Goal: Task Accomplishment & Management: Manage account settings

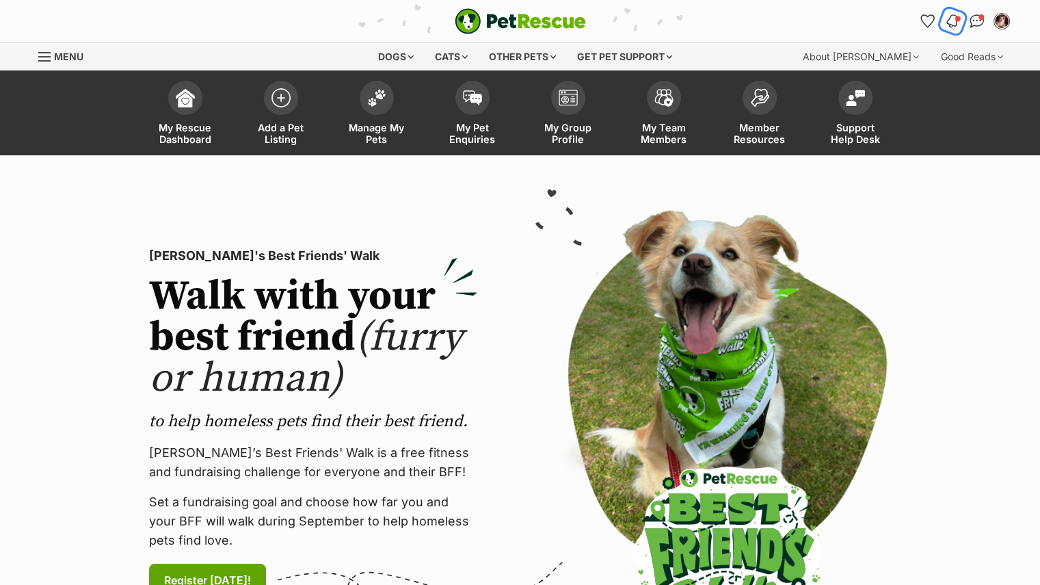
click at [957, 25] on img "Notifications" at bounding box center [951, 21] width 15 height 16
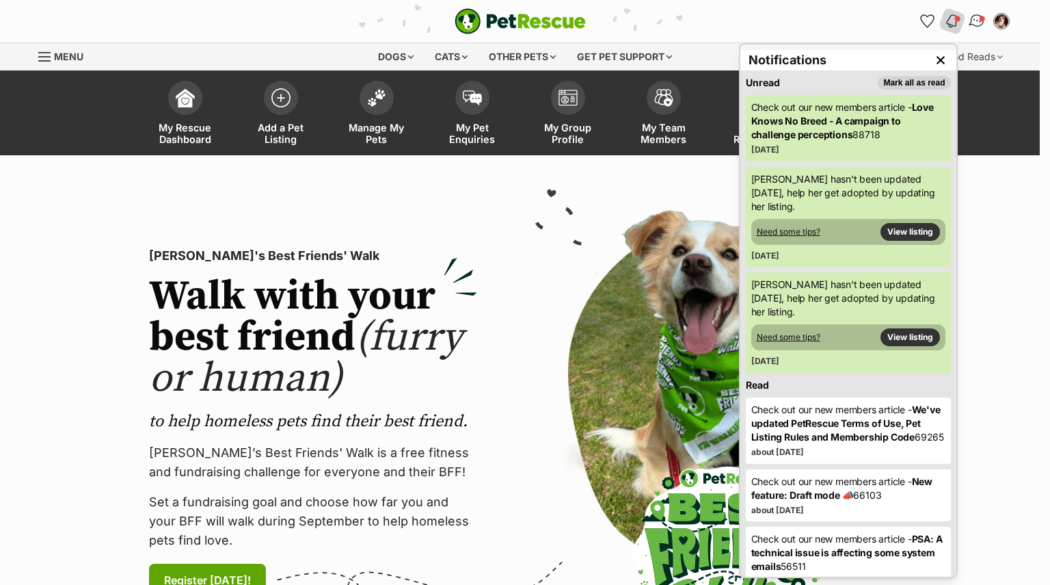
click at [977, 21] on img "Conversations" at bounding box center [977, 21] width 18 height 18
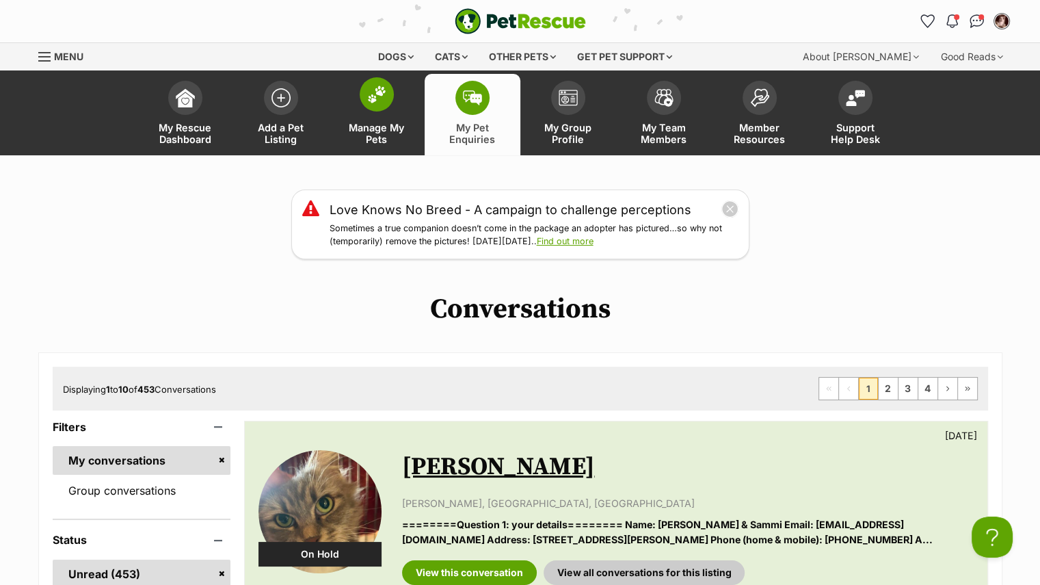
click at [358, 105] on link "Manage My Pets" at bounding box center [377, 114] width 96 height 81
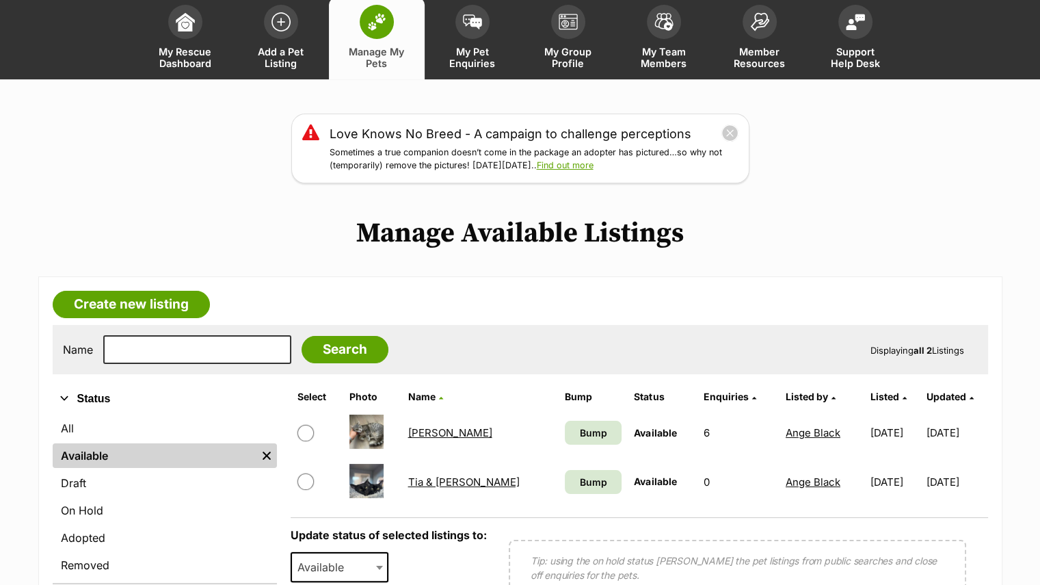
scroll to position [124, 0]
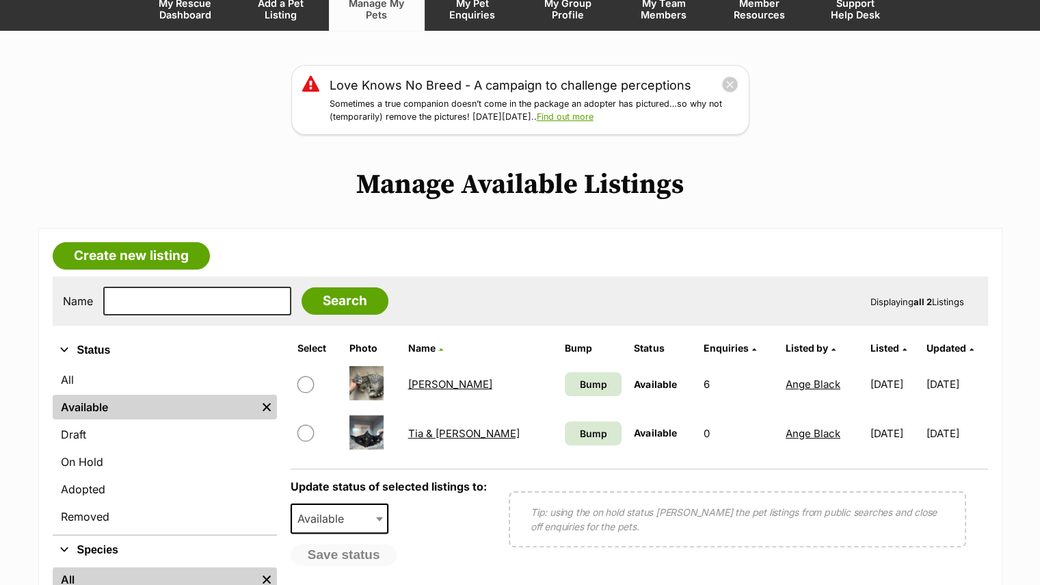
click at [310, 382] on input "checkbox" at bounding box center [305, 384] width 16 height 16
checkbox input "true"
click at [311, 520] on span "Available" at bounding box center [325, 518] width 66 height 19
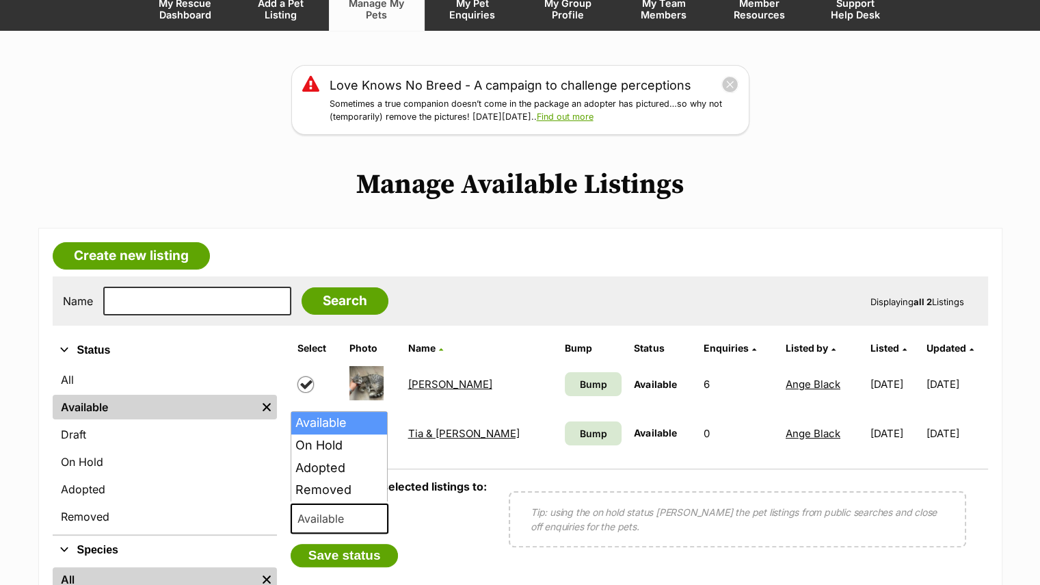
select select "rehomed"
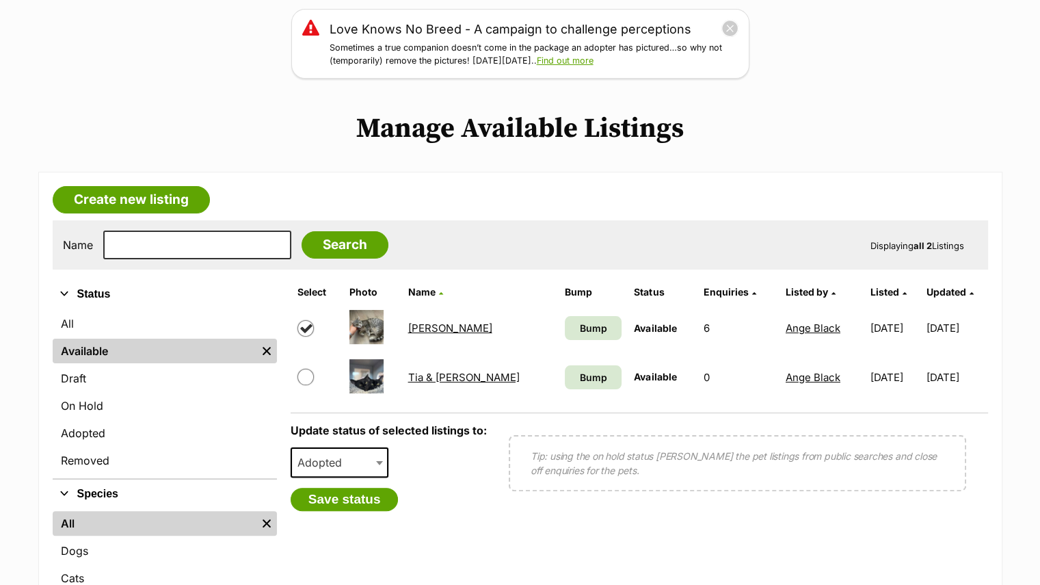
scroll to position [191, 0]
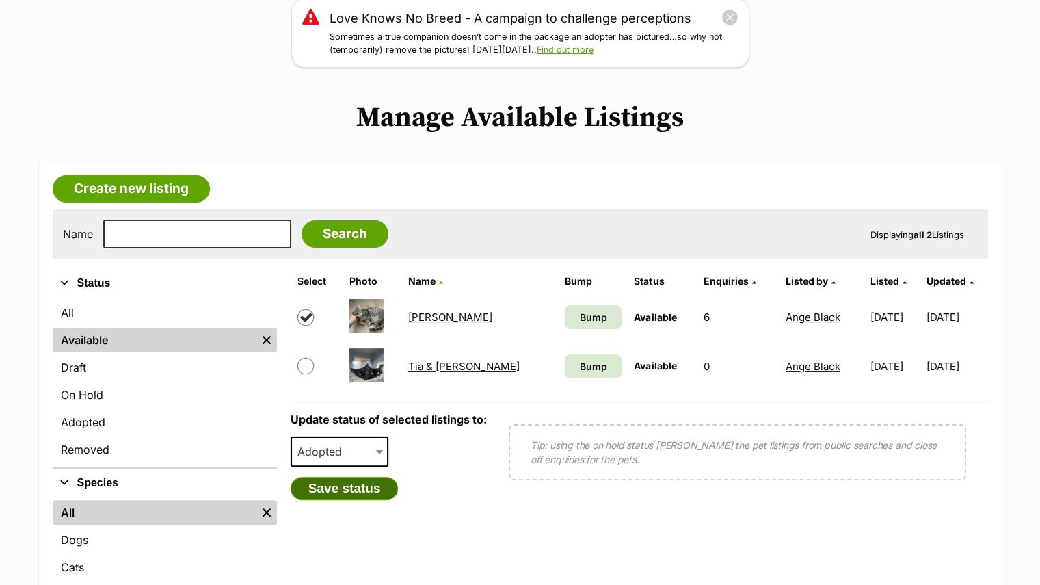
click at [310, 485] on button "Save status" at bounding box center [345, 488] width 108 height 23
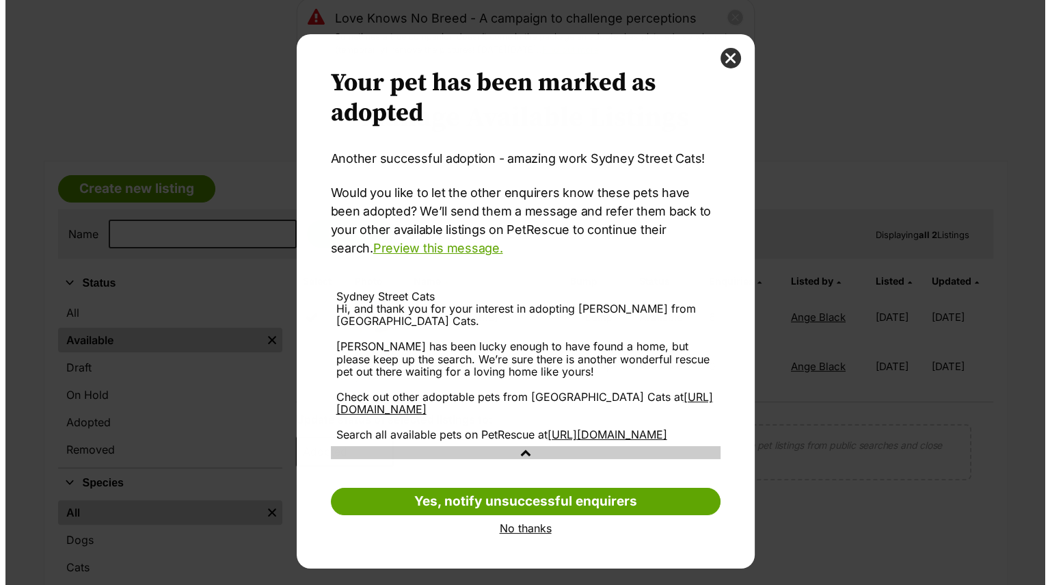
scroll to position [0, 0]
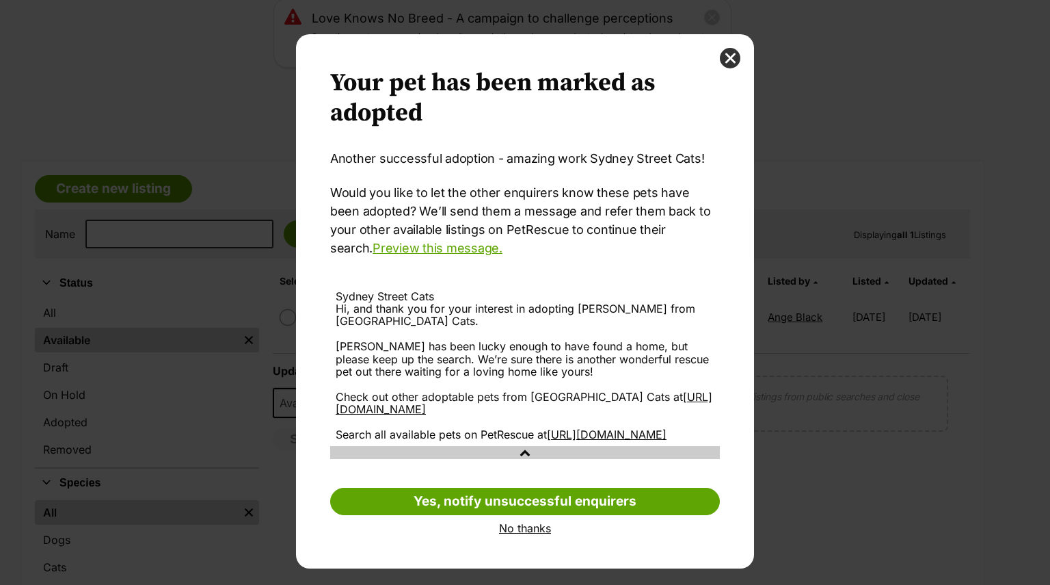
click at [520, 534] on link "No thanks" at bounding box center [525, 528] width 390 height 12
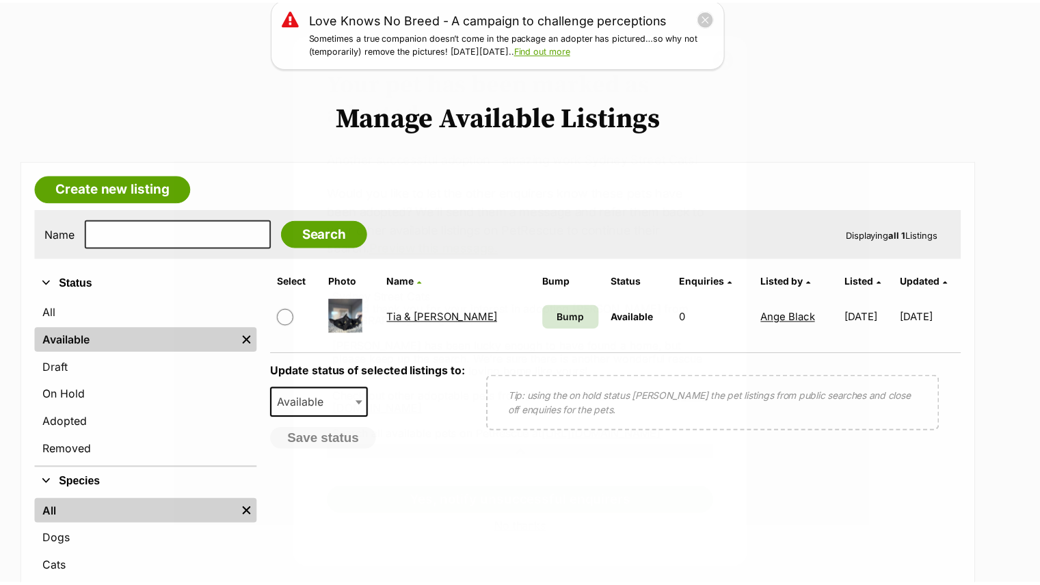
scroll to position [191, 0]
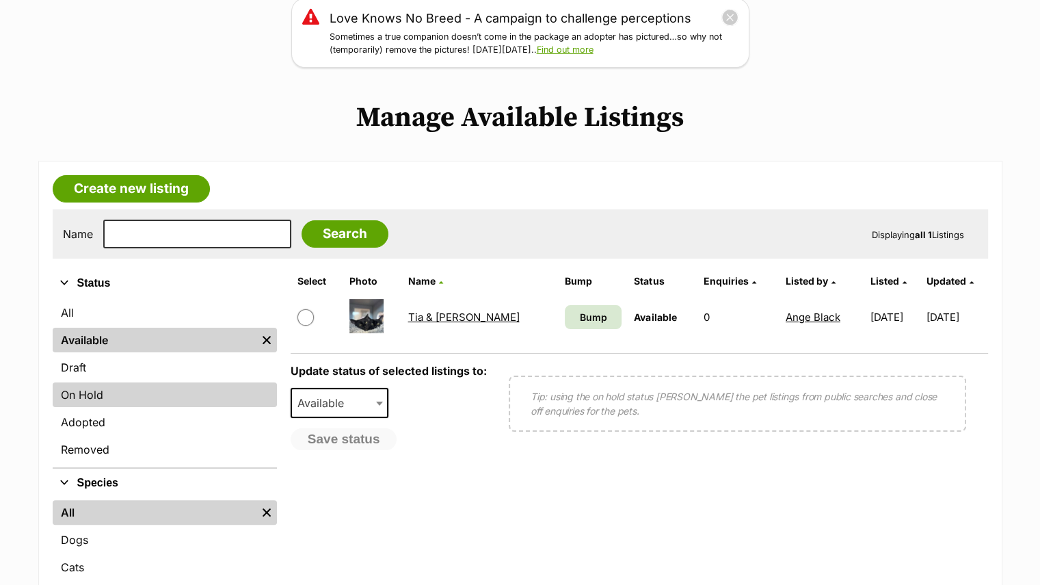
click at [77, 399] on link "On Hold" at bounding box center [165, 394] width 224 height 25
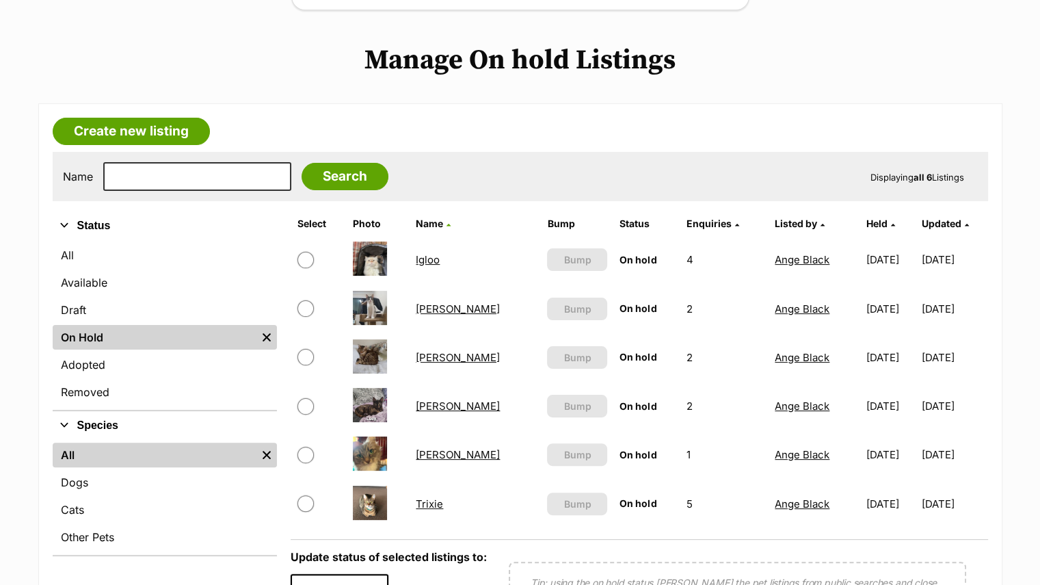
scroll to position [287, 0]
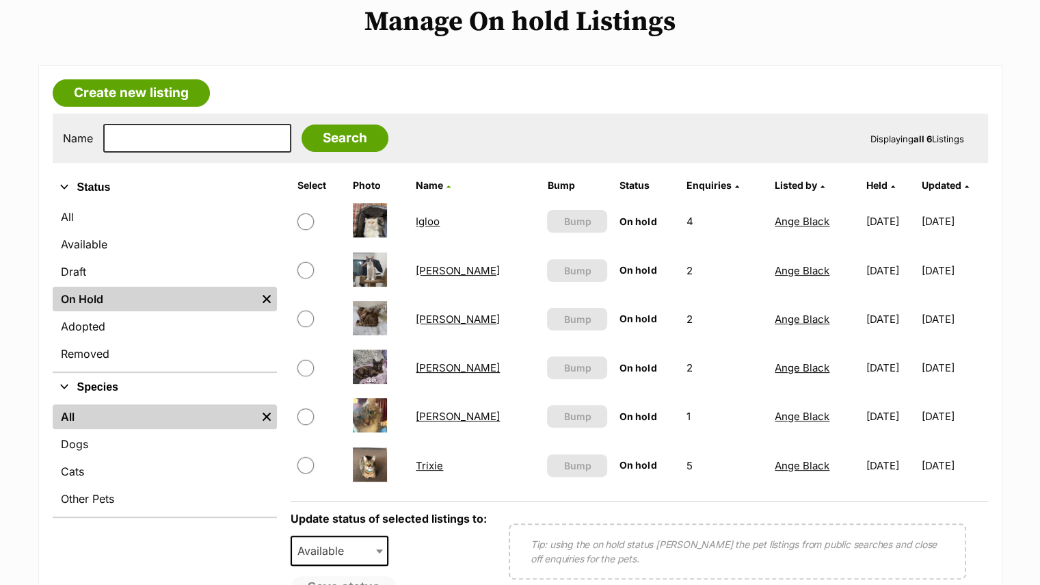
click at [309, 320] on input "checkbox" at bounding box center [305, 318] width 16 height 16
checkbox input "true"
click at [312, 411] on input "checkbox" at bounding box center [305, 416] width 16 height 16
checkbox input "true"
click at [303, 310] on input "checkbox" at bounding box center [305, 318] width 16 height 16
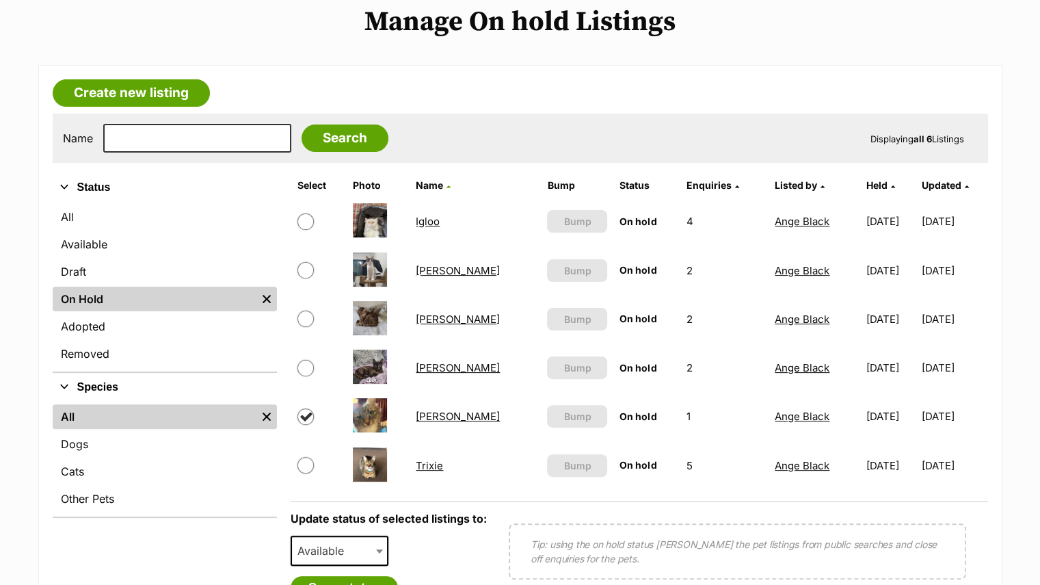
checkbox input "false"
click at [339, 549] on span "Available" at bounding box center [325, 550] width 66 height 19
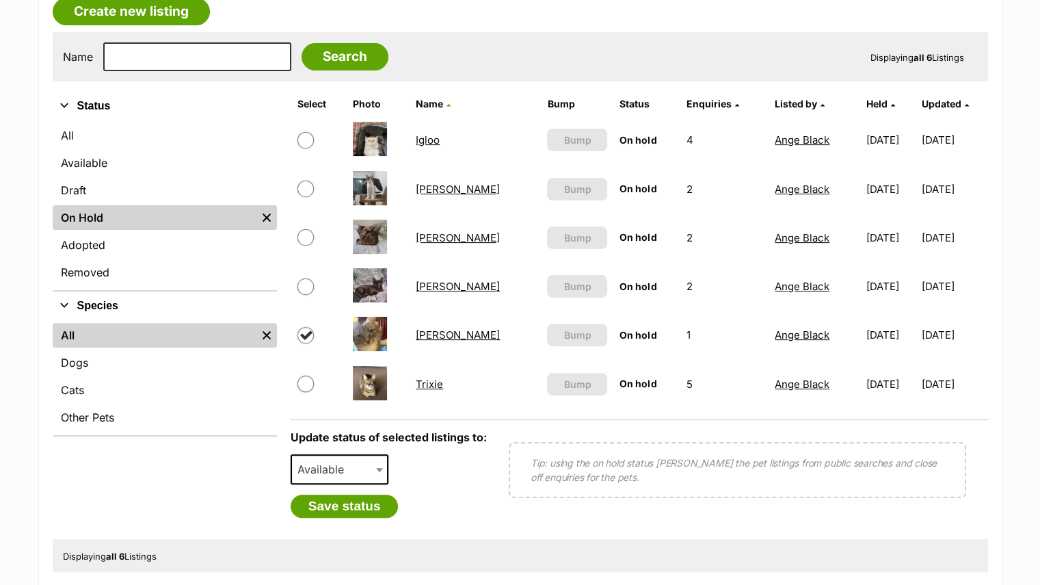
scroll to position [371, 0]
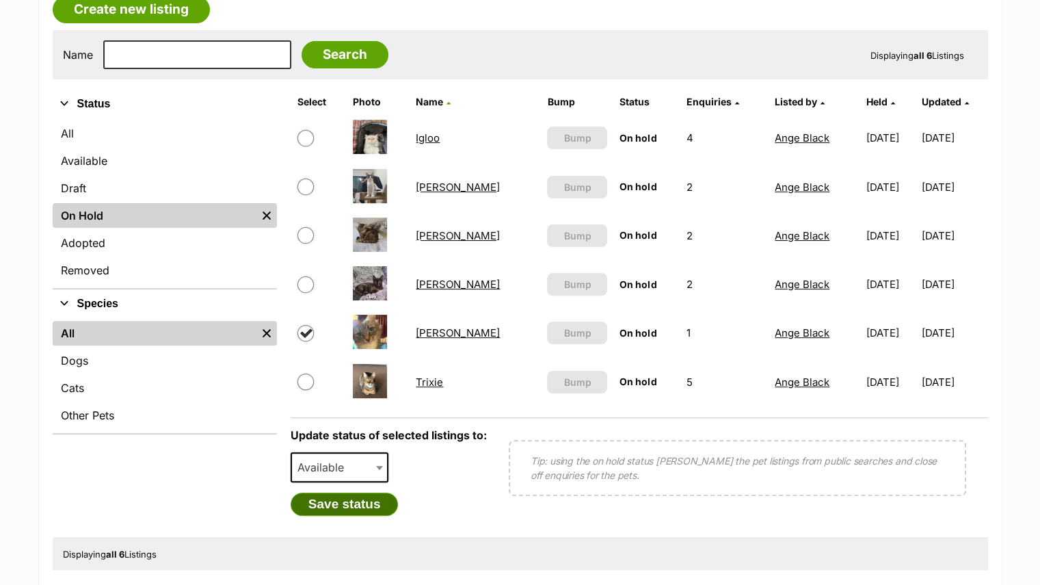
click at [316, 505] on button "Save status" at bounding box center [345, 503] width 108 height 23
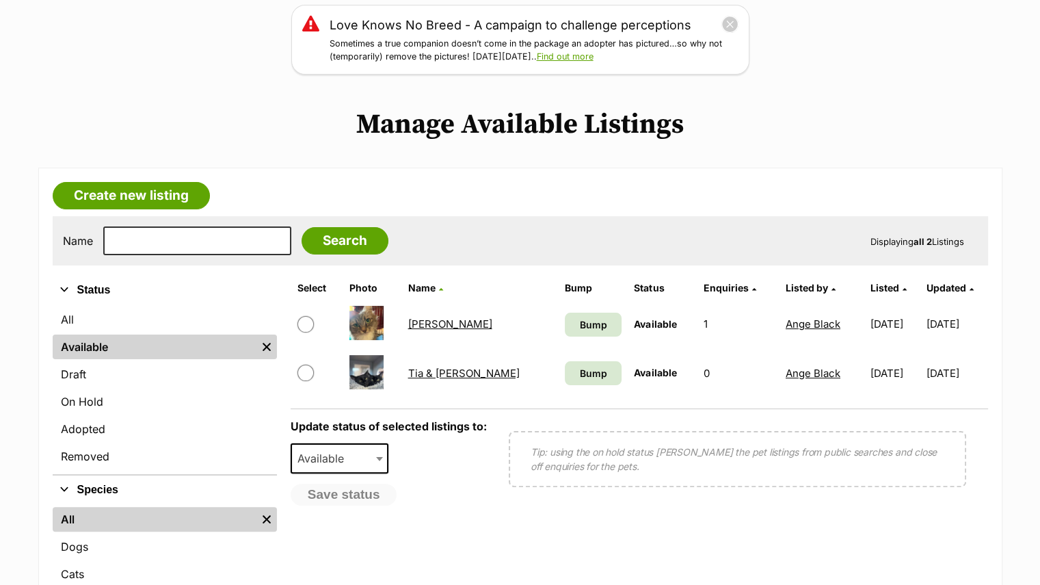
scroll to position [187, 0]
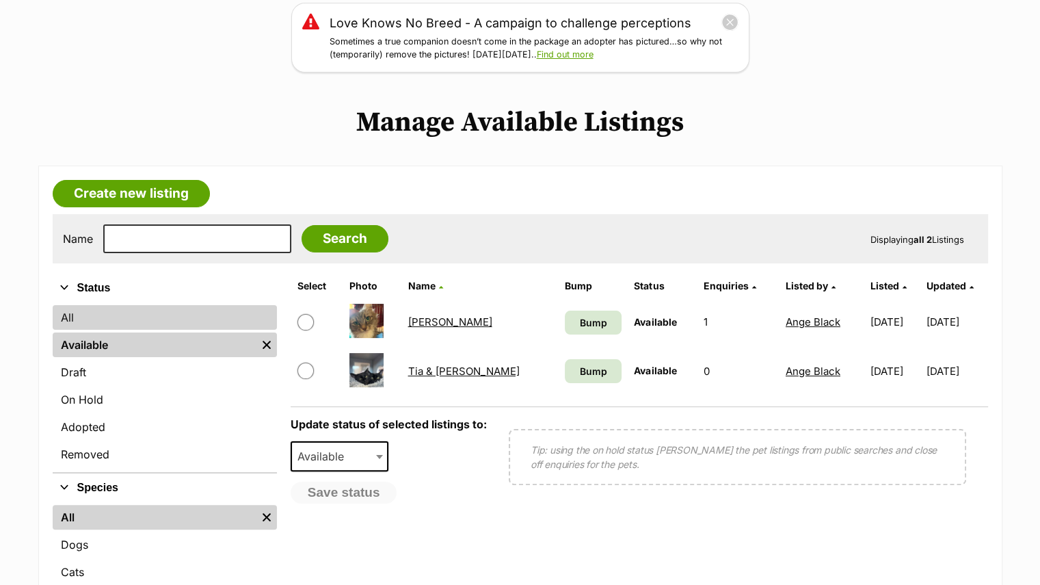
click at [71, 328] on link "All" at bounding box center [165, 317] width 224 height 25
click at [66, 317] on link "All" at bounding box center [165, 317] width 224 height 25
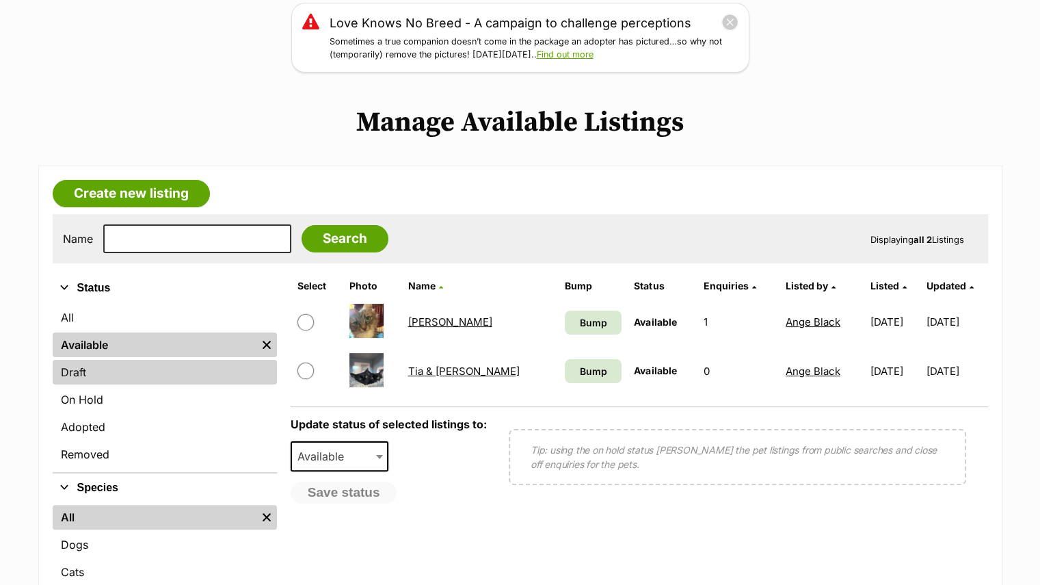
click at [70, 380] on link "Draft" at bounding box center [165, 372] width 224 height 25
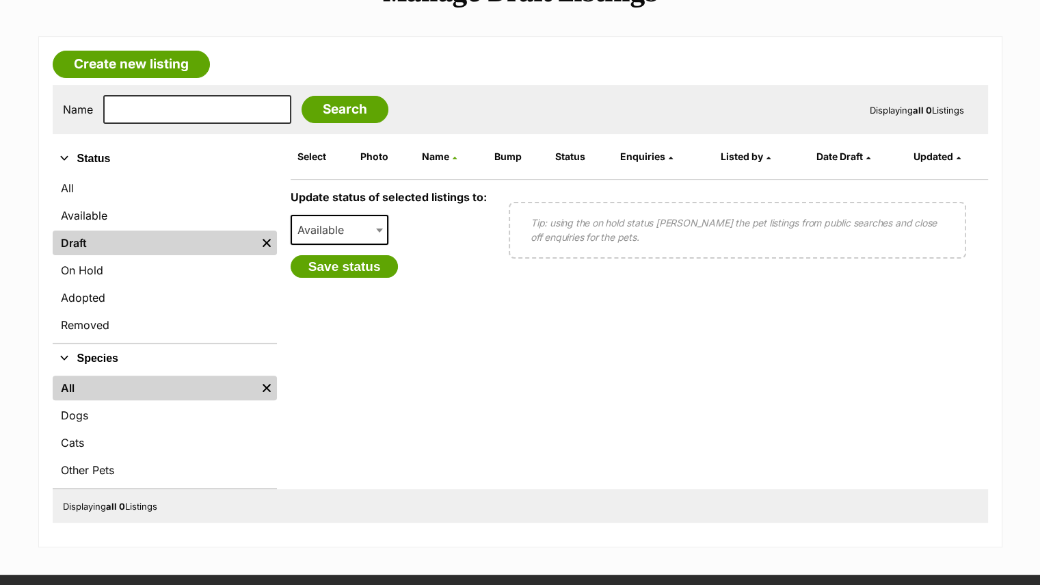
scroll to position [317, 0]
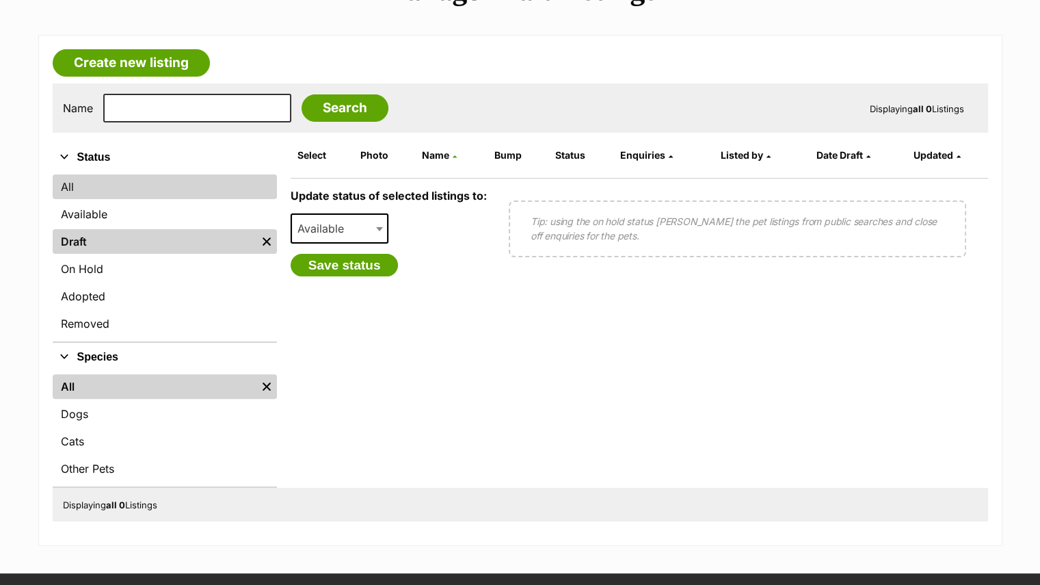
click at [77, 189] on link "All" at bounding box center [165, 186] width 224 height 25
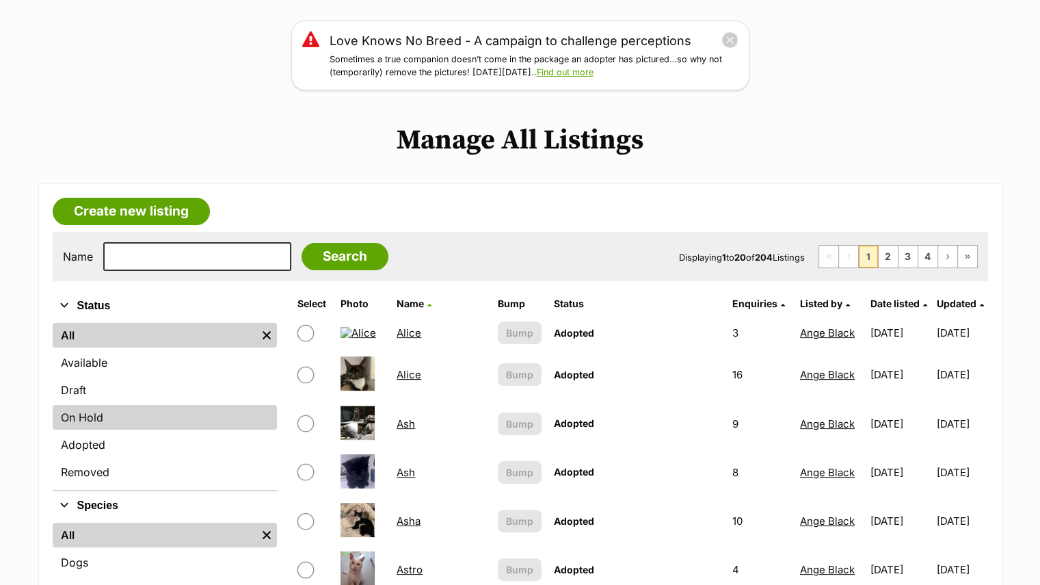
click at [68, 419] on link "On Hold" at bounding box center [165, 417] width 224 height 25
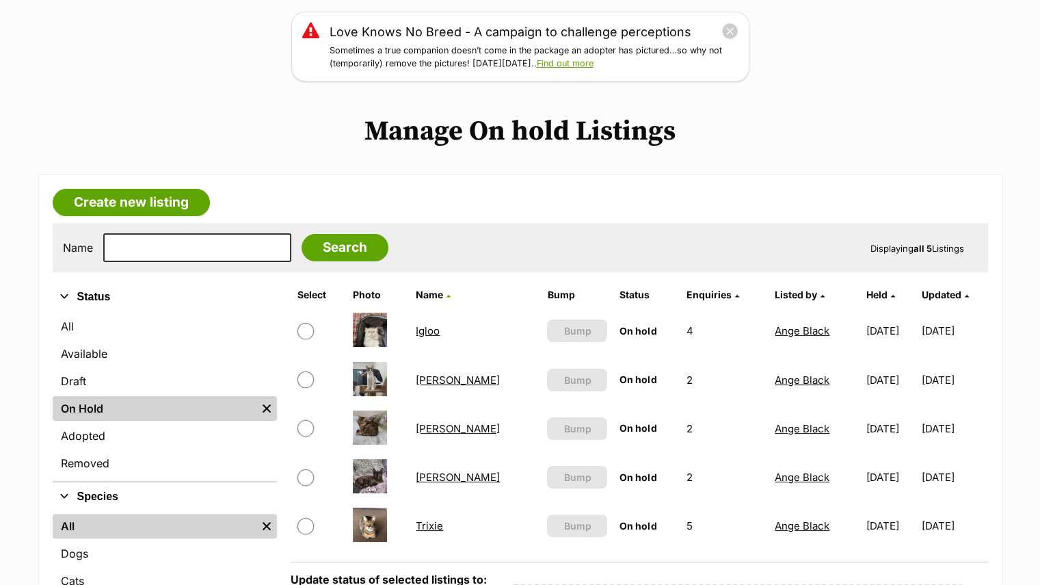
scroll to position [183, 0]
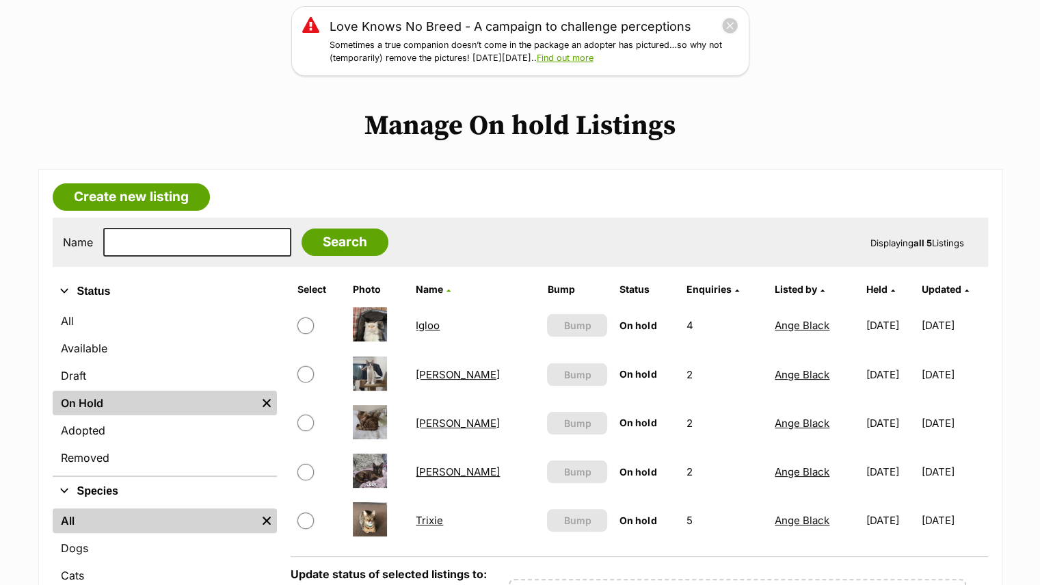
click at [421, 416] on link "[PERSON_NAME]" at bounding box center [458, 422] width 84 height 13
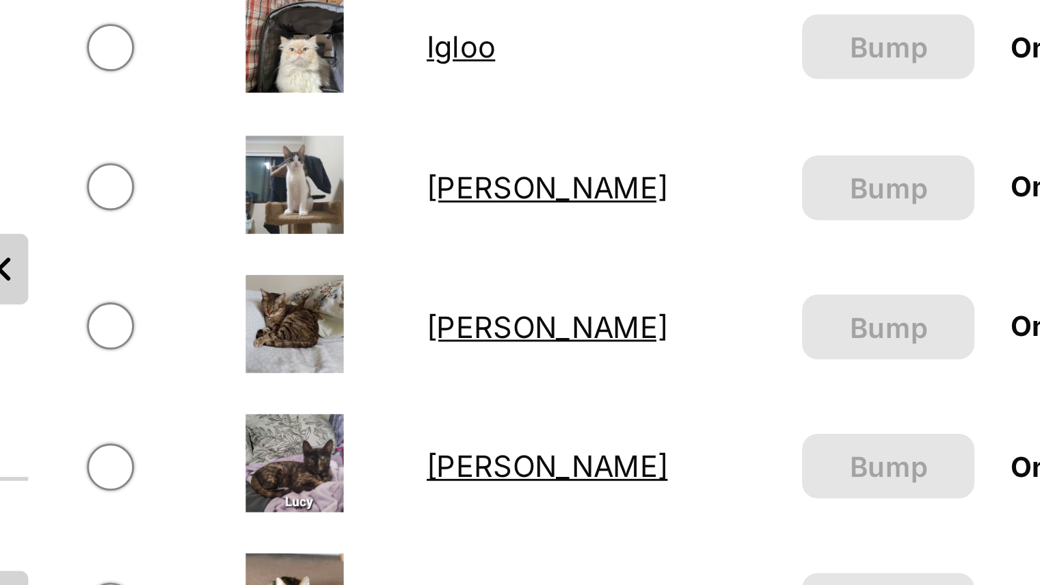
scroll to position [199, 0]
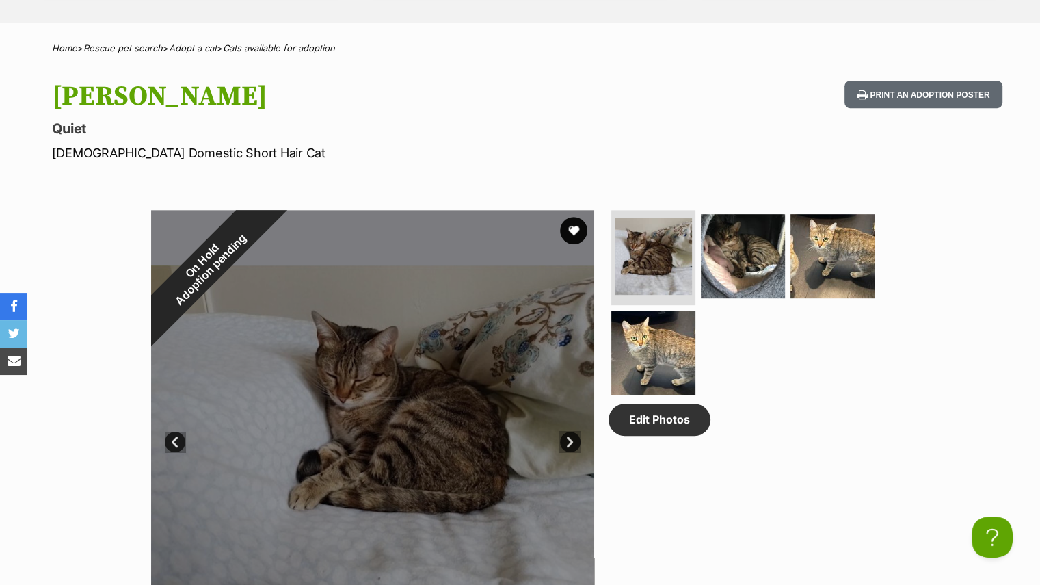
scroll to position [608, 0]
